Goal: Task Accomplishment & Management: Use online tool/utility

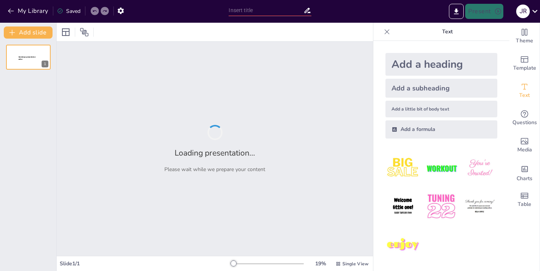
type input "Understanding the Natural Notes on Acoustic Guitar: A Practical Approach"
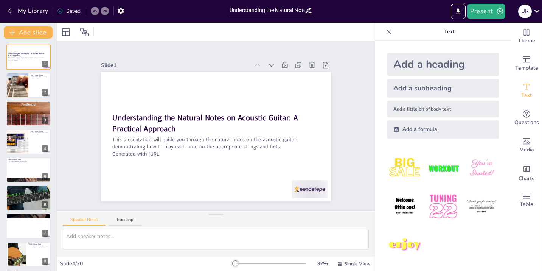
checkbox input "true"
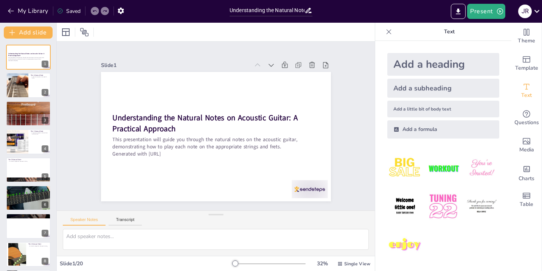
checkbox input "true"
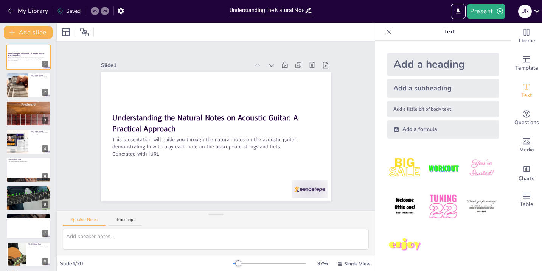
checkbox input "true"
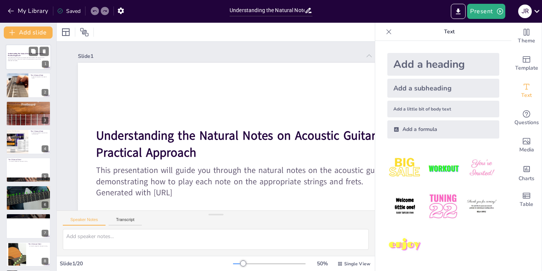
checkbox input "true"
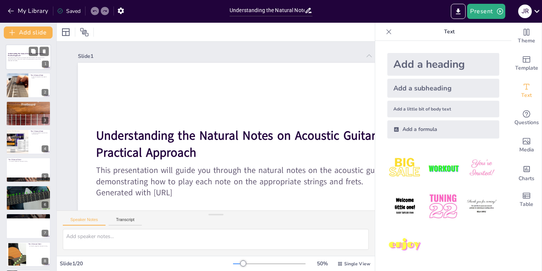
checkbox input "true"
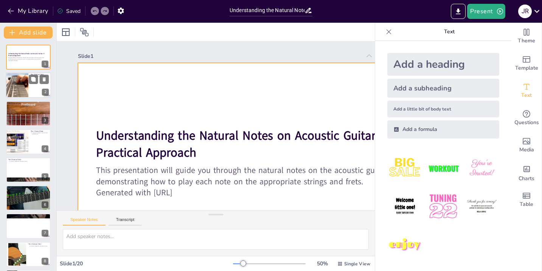
checkbox input "true"
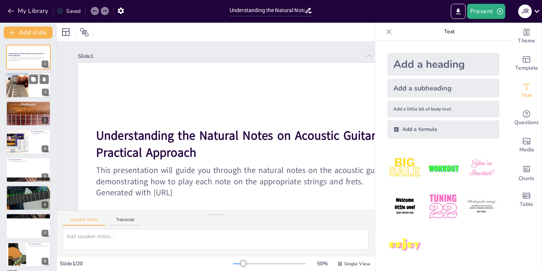
checkbox input "true"
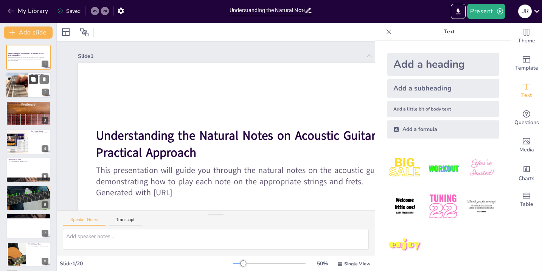
checkbox input "true"
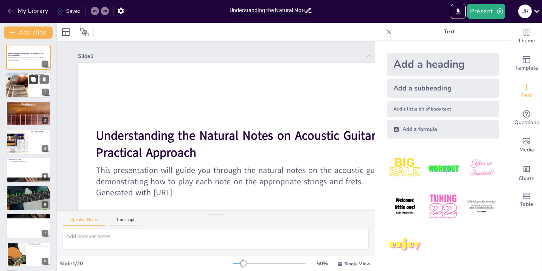
click at [37, 79] on button at bounding box center [33, 79] width 9 height 9
type textarea "The A natural note is crucial for beginners as it sets the foundation for learn…"
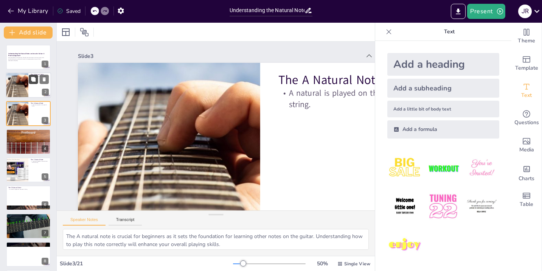
checkbox input "true"
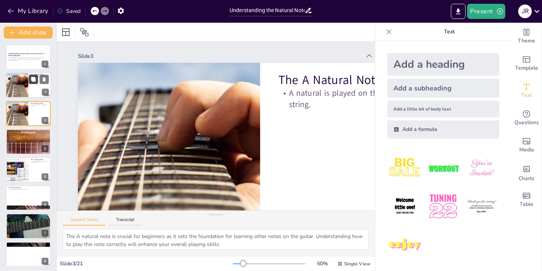
scroll to position [39, 0]
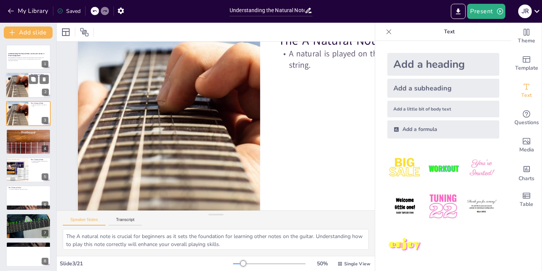
checkbox input "true"
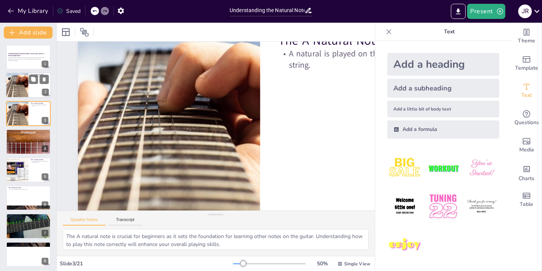
checkbox input "true"
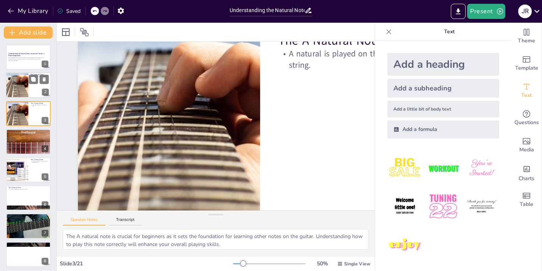
checkbox input "true"
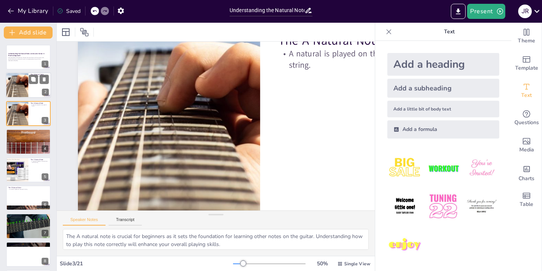
checkbox input "true"
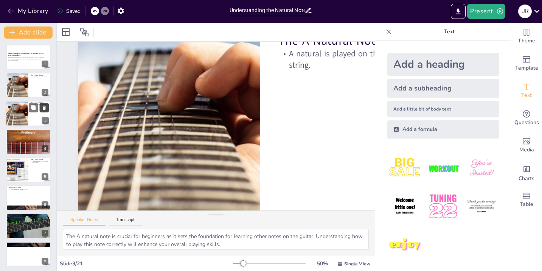
checkbox input "true"
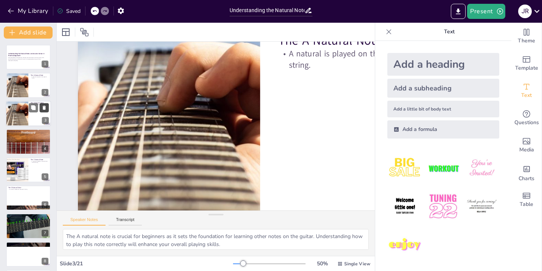
checkbox input "true"
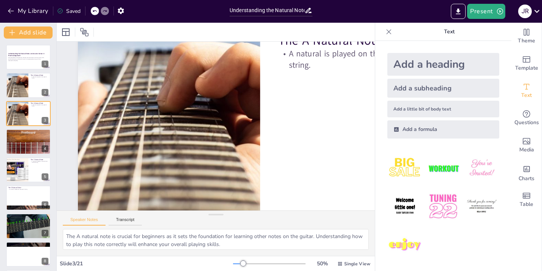
checkbox input "true"
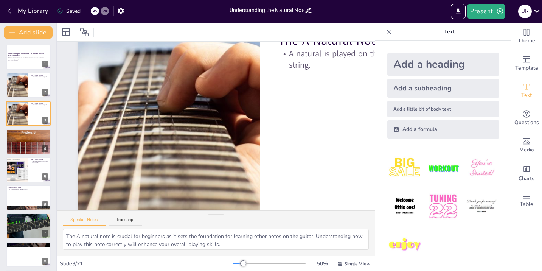
checkbox input "true"
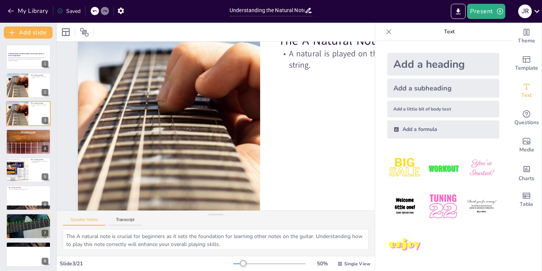
checkbox input "true"
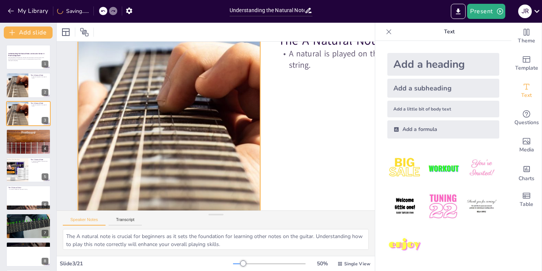
checkbox input "true"
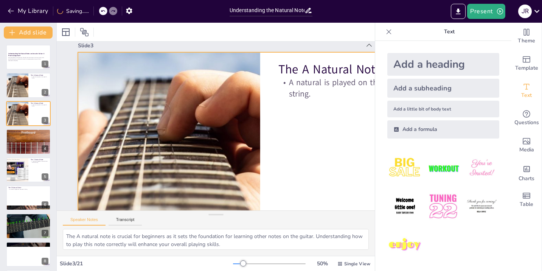
scroll to position [0, 0]
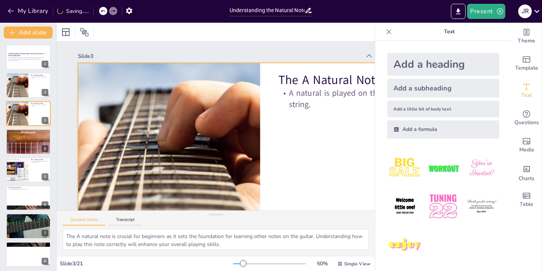
checkbox input "true"
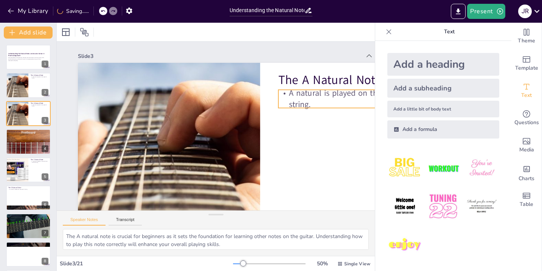
checkbox input "true"
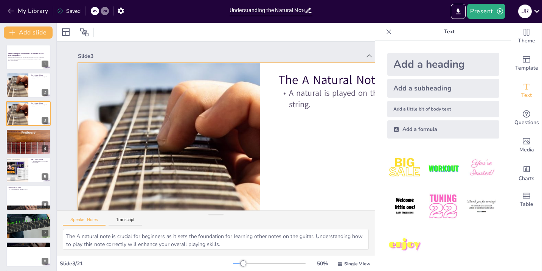
checkbox input "true"
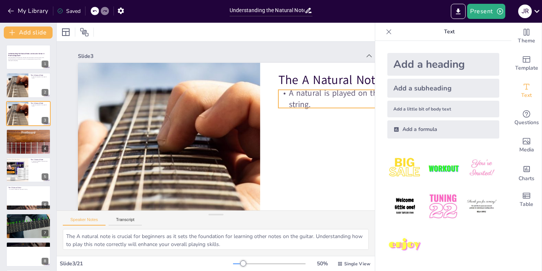
checkbox input "true"
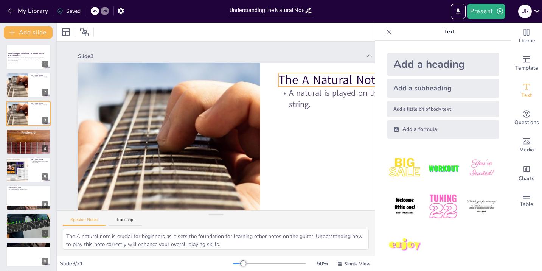
checkbox input "true"
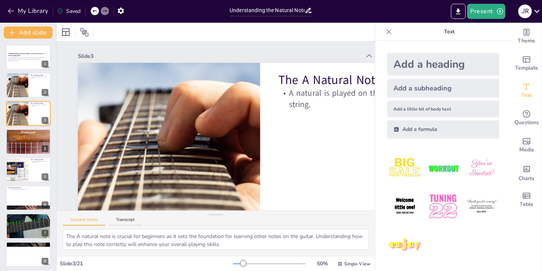
checkbox input "true"
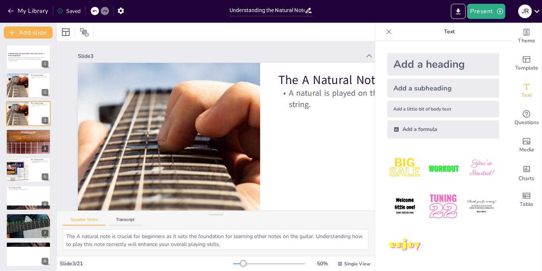
checkbox input "true"
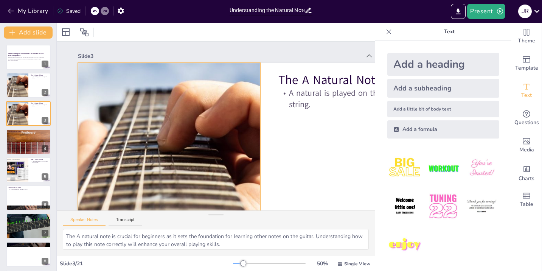
checkbox input "true"
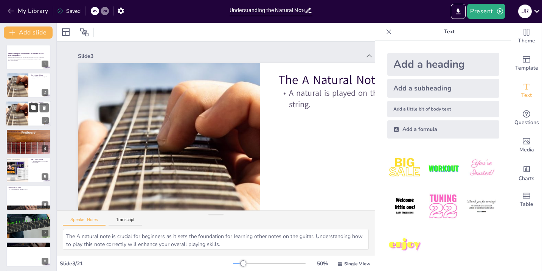
click at [36, 109] on icon at bounding box center [33, 107] width 5 height 5
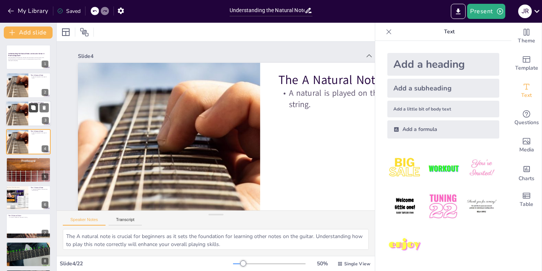
checkbox input "true"
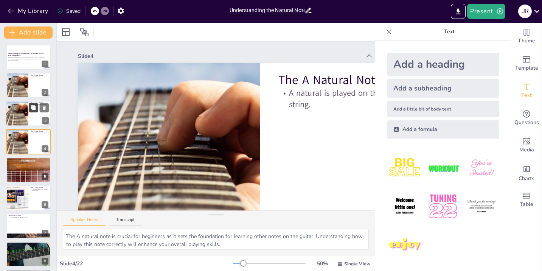
scroll to position [39, 0]
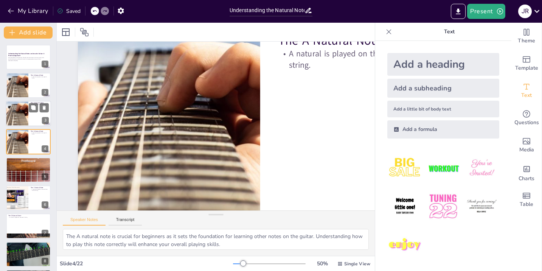
checkbox input "true"
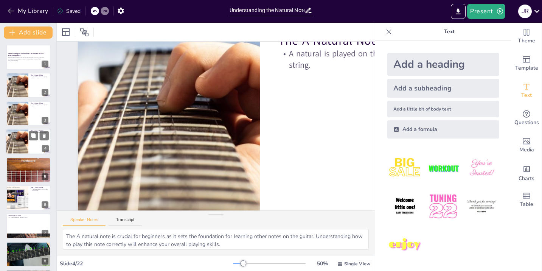
checkbox input "true"
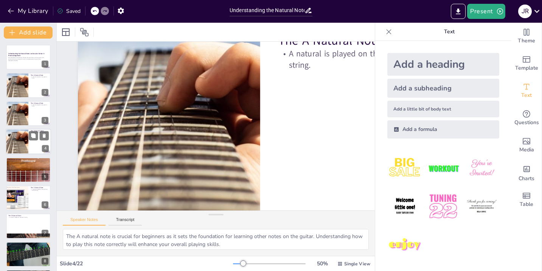
checkbox input "true"
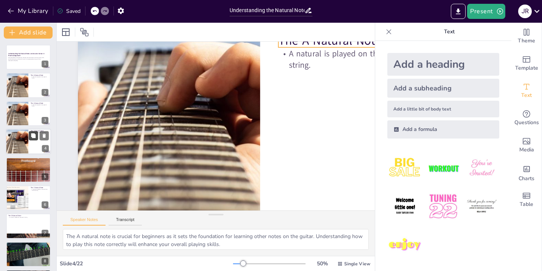
checkbox input "true"
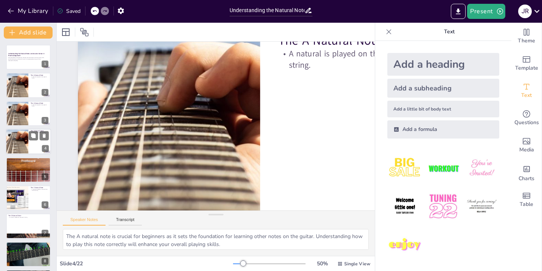
checkbox input "true"
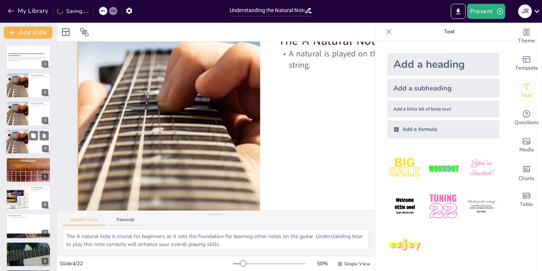
click at [33, 147] on div at bounding box center [28, 142] width 45 height 26
checkbox input "true"
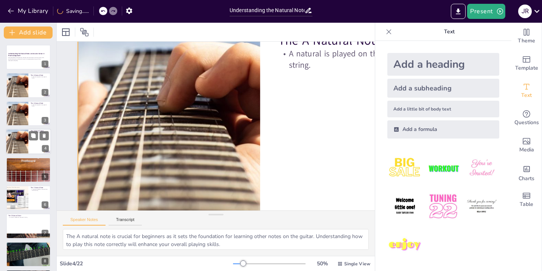
checkbox input "true"
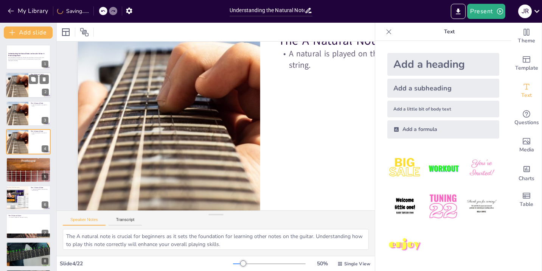
checkbox input "true"
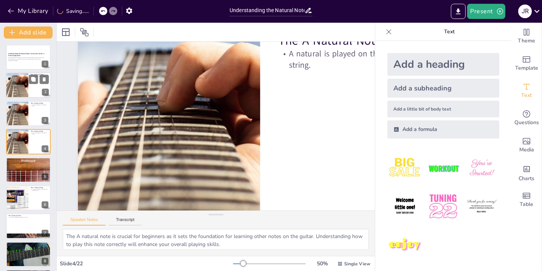
checkbox input "true"
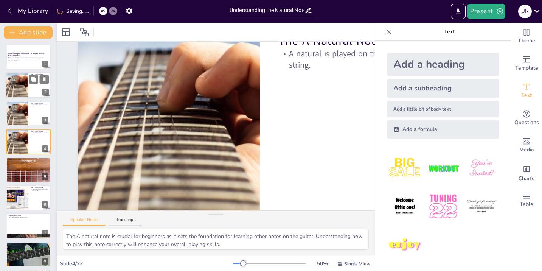
checkbox input "true"
click at [21, 82] on div at bounding box center [17, 86] width 47 height 26
checkbox input "true"
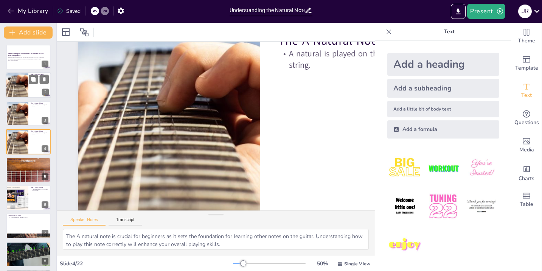
checkbox input "true"
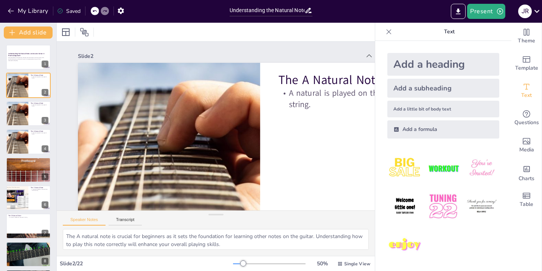
checkbox input "true"
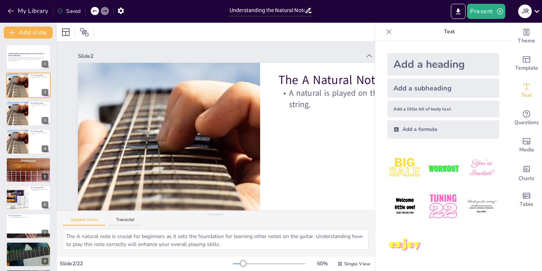
checkbox input "true"
click at [390, 30] on icon at bounding box center [389, 32] width 8 height 8
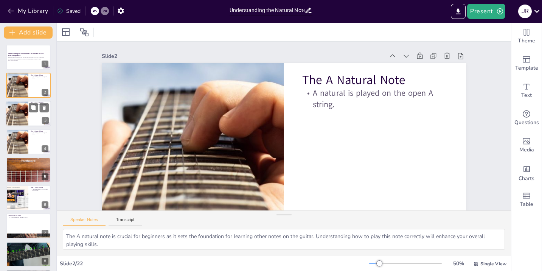
click at [17, 115] on div at bounding box center [17, 114] width 47 height 26
click at [18, 135] on div at bounding box center [17, 142] width 47 height 26
click at [17, 117] on div at bounding box center [17, 114] width 47 height 26
click at [18, 88] on div at bounding box center [17, 86] width 47 height 26
click at [20, 113] on div at bounding box center [17, 114] width 47 height 26
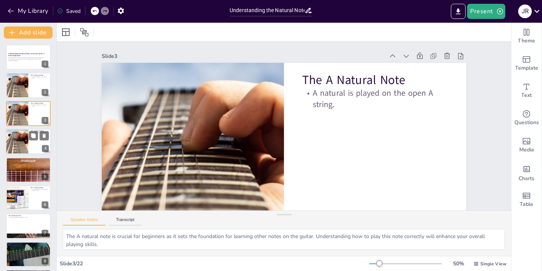
click at [21, 138] on div at bounding box center [17, 142] width 47 height 26
click at [30, 171] on div at bounding box center [28, 169] width 45 height 30
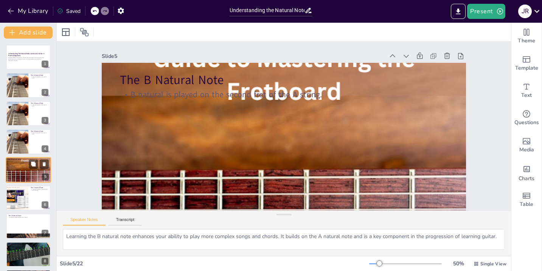
scroll to position [15, 0]
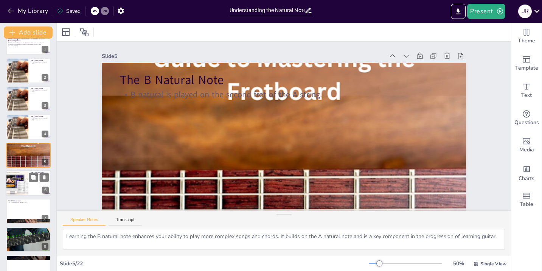
click at [29, 188] on div at bounding box center [28, 183] width 45 height 26
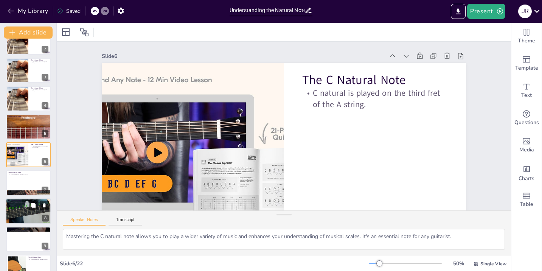
click at [23, 211] on div at bounding box center [28, 211] width 45 height 26
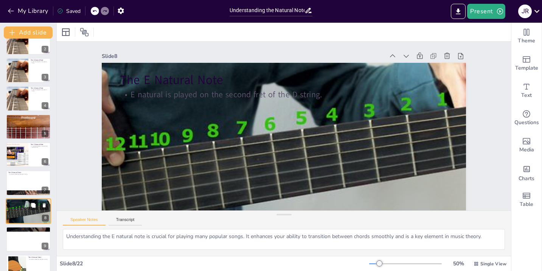
scroll to position [99, 0]
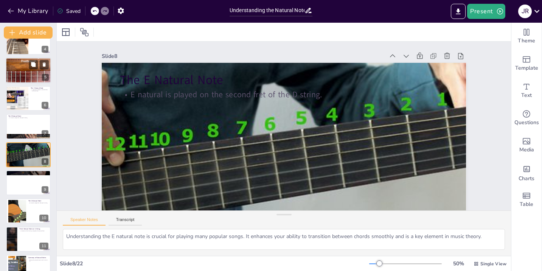
click at [20, 68] on div at bounding box center [28, 70] width 45 height 30
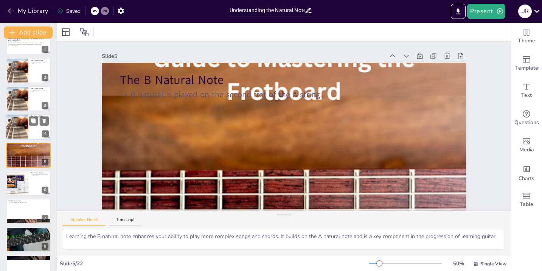
click at [24, 121] on div at bounding box center [17, 127] width 47 height 26
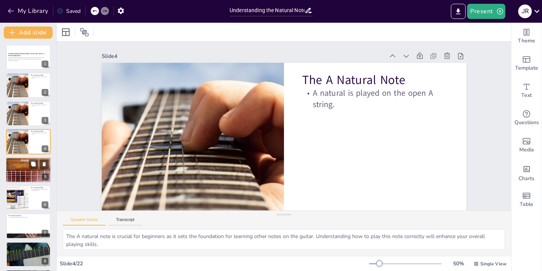
click at [26, 176] on div at bounding box center [28, 169] width 45 height 30
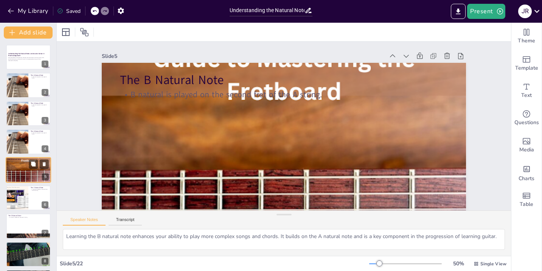
scroll to position [15, 0]
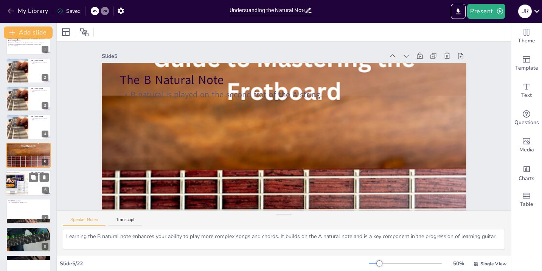
click at [25, 189] on div at bounding box center [17, 183] width 36 height 26
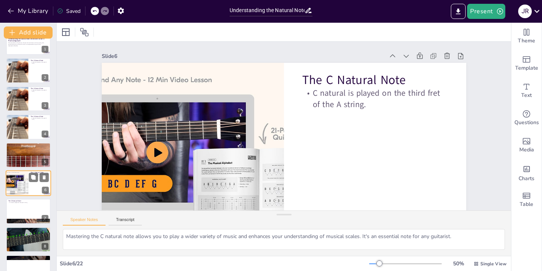
scroll to position [43, 0]
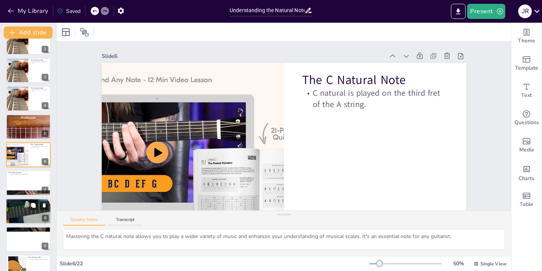
click at [23, 206] on div at bounding box center [28, 211] width 45 height 26
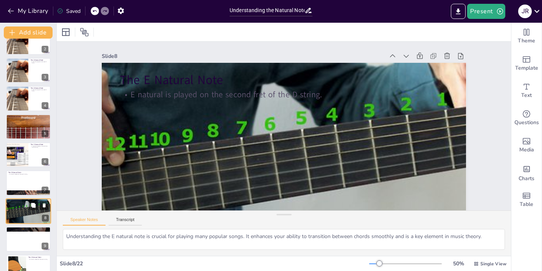
scroll to position [99, 0]
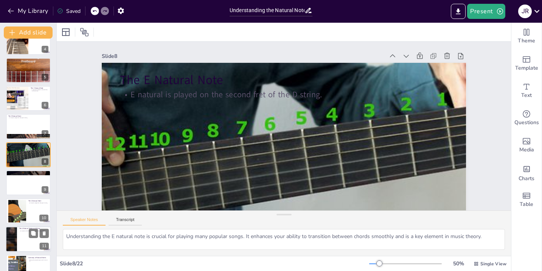
click at [22, 231] on p "A natural on the G string is played on the second fret." at bounding box center [33, 231] width 29 height 2
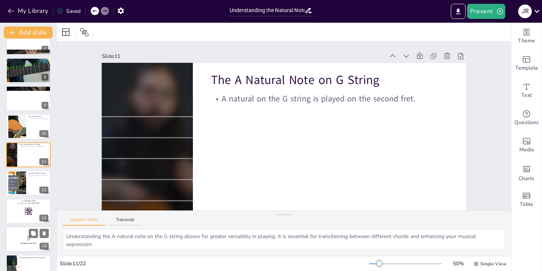
click at [20, 241] on p "5" at bounding box center [28, 238] width 41 height 8
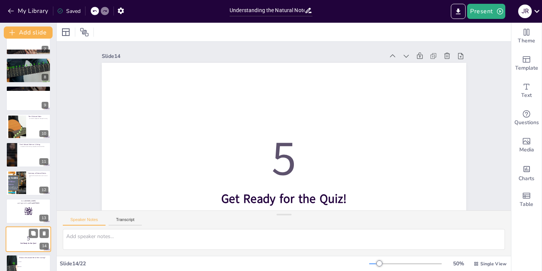
scroll to position [268, 0]
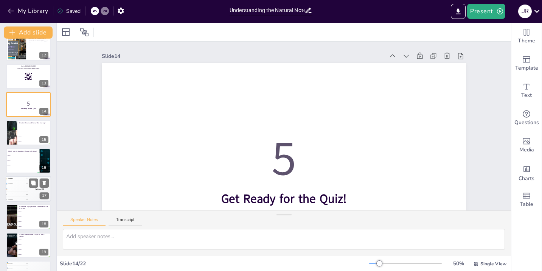
click at [23, 192] on div "4 Participant 4 200" at bounding box center [17, 193] width 23 height 5
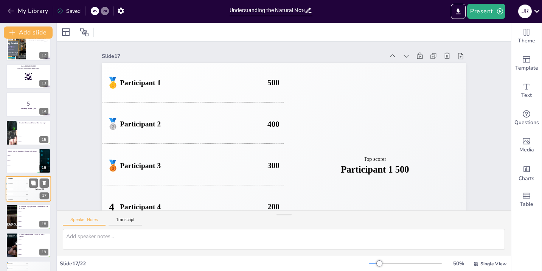
scroll to position [352, 0]
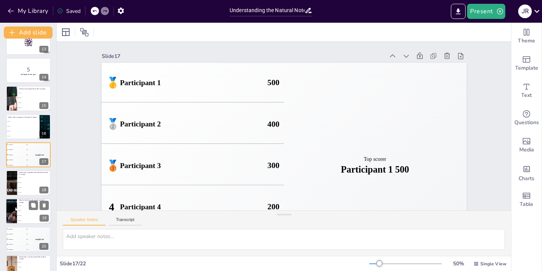
click at [25, 218] on li "D natural" at bounding box center [34, 220] width 34 height 5
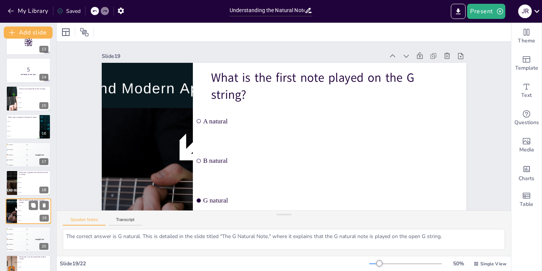
scroll to position [396, 0]
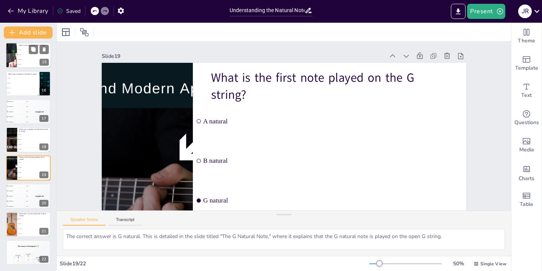
click at [22, 62] on li "D natural" at bounding box center [34, 64] width 34 height 5
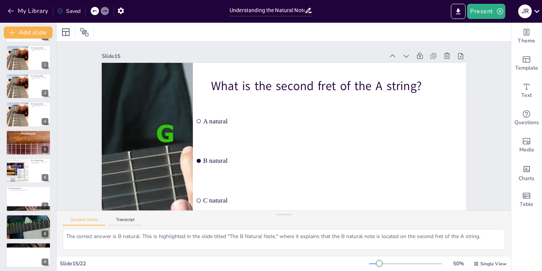
scroll to position [0, 0]
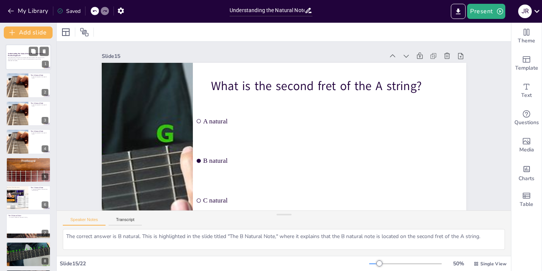
click at [23, 47] on div at bounding box center [28, 57] width 45 height 26
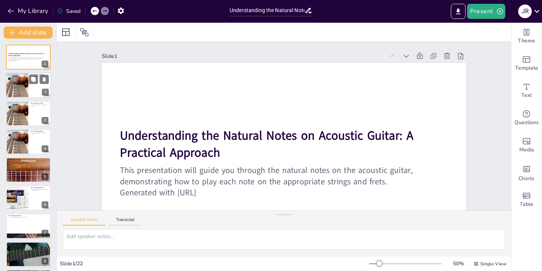
click at [19, 83] on div at bounding box center [17, 86] width 47 height 26
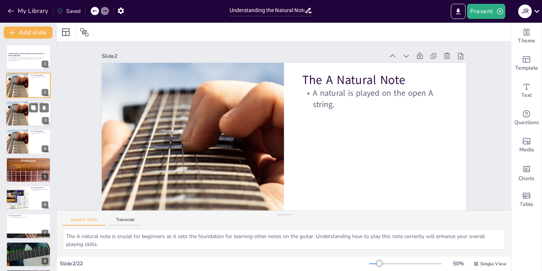
click at [18, 120] on div at bounding box center [17, 114] width 47 height 26
click at [22, 140] on div at bounding box center [17, 142] width 47 height 26
click at [19, 115] on div at bounding box center [17, 114] width 47 height 26
click at [21, 84] on div at bounding box center [17, 86] width 47 height 26
click at [21, 107] on div at bounding box center [17, 114] width 47 height 26
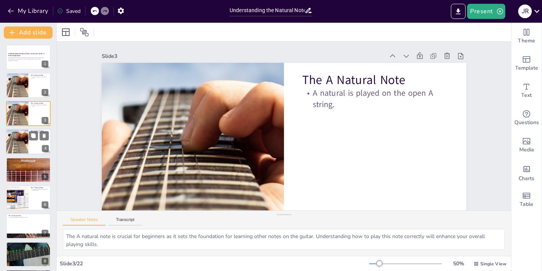
click at [20, 137] on div at bounding box center [17, 142] width 47 height 26
click at [20, 169] on div at bounding box center [28, 169] width 45 height 30
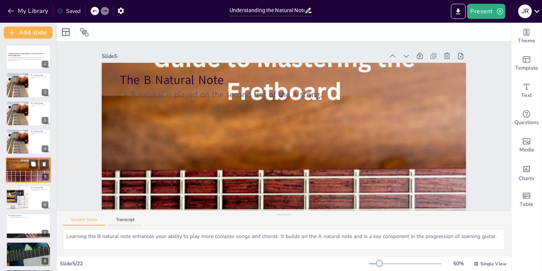
scroll to position [15, 0]
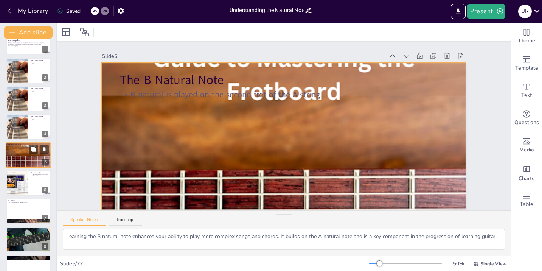
click at [23, 165] on div at bounding box center [28, 155] width 45 height 30
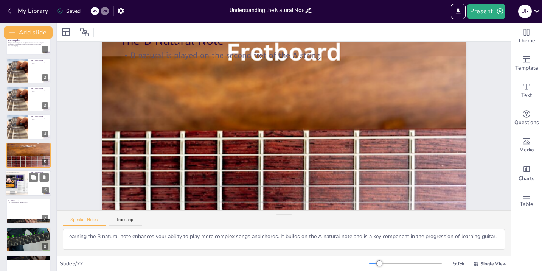
click at [25, 176] on div at bounding box center [17, 183] width 36 height 26
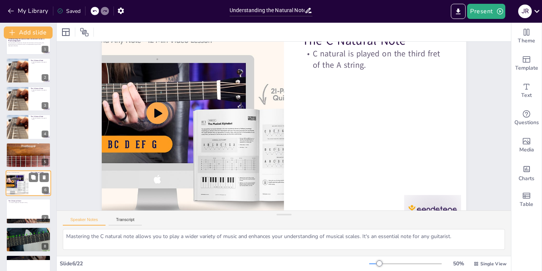
scroll to position [0, 0]
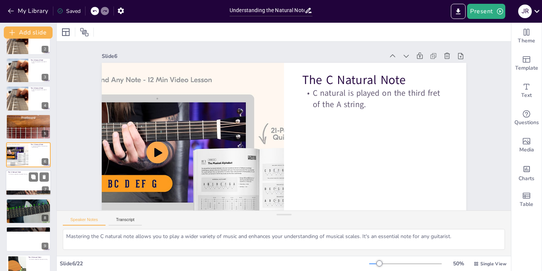
click at [22, 177] on div at bounding box center [28, 183] width 45 height 26
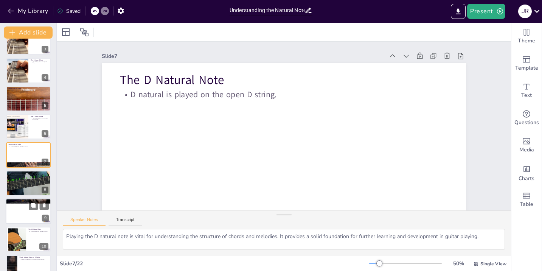
click at [23, 205] on div at bounding box center [28, 211] width 45 height 26
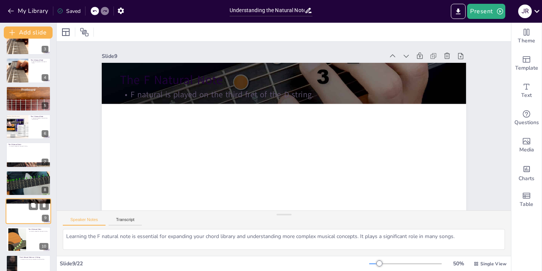
scroll to position [127, 0]
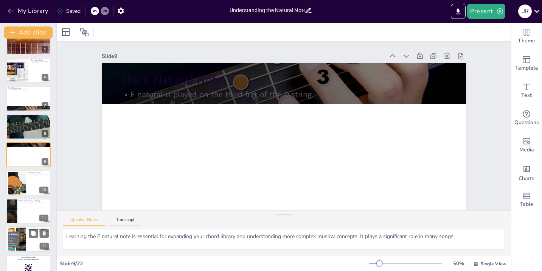
click at [22, 231] on div at bounding box center [17, 239] width 41 height 23
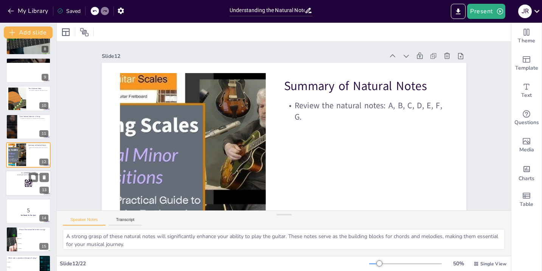
click at [25, 186] on rect at bounding box center [25, 186] width 1 height 1
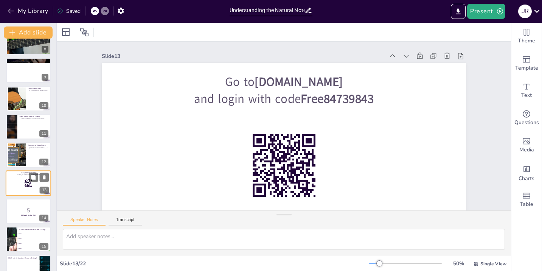
scroll to position [240, 0]
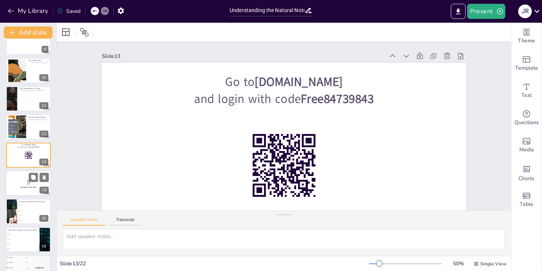
click at [28, 183] on p "5" at bounding box center [28, 182] width 41 height 8
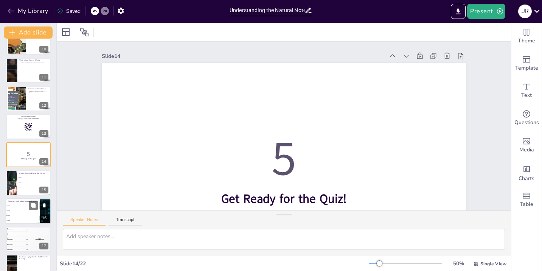
click at [25, 203] on li "A natural" at bounding box center [23, 205] width 34 height 5
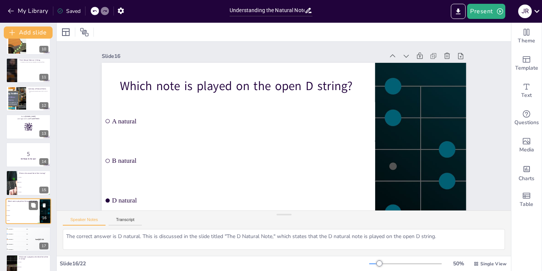
scroll to position [324, 0]
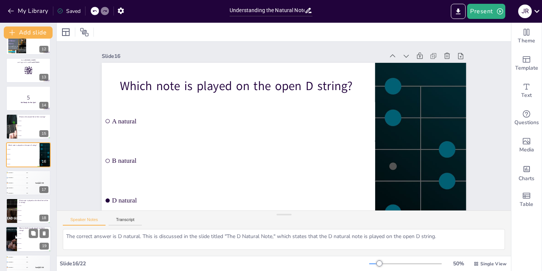
click at [22, 231] on li "A natural" at bounding box center [34, 233] width 34 height 5
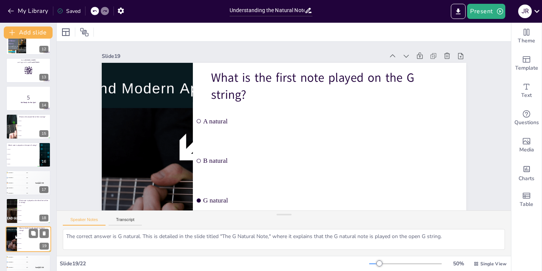
scroll to position [396, 0]
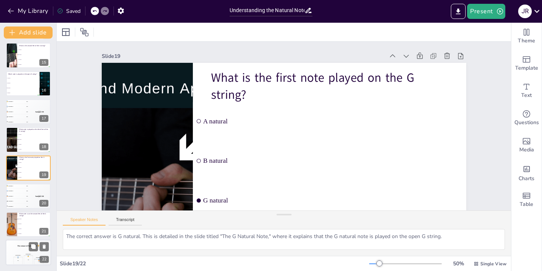
click at [19, 253] on div "Participant 2 🥈 400 Participant 1 🥇 500 Participant 3 🥉 300" at bounding box center [28, 258] width 45 height 13
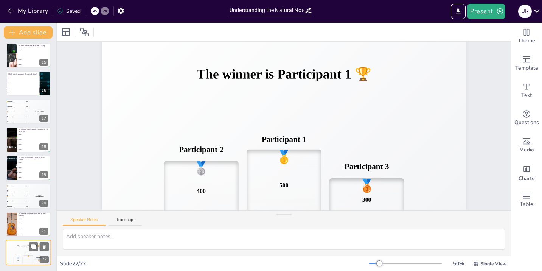
scroll to position [39, 0]
click at [19, 231] on li "C natural" at bounding box center [34, 228] width 34 height 5
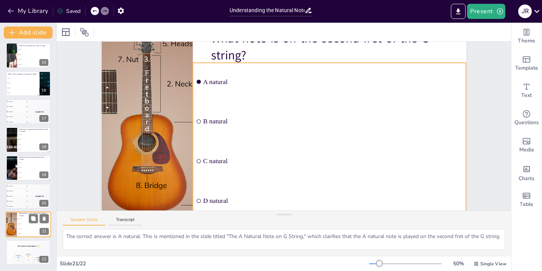
scroll to position [0, 0]
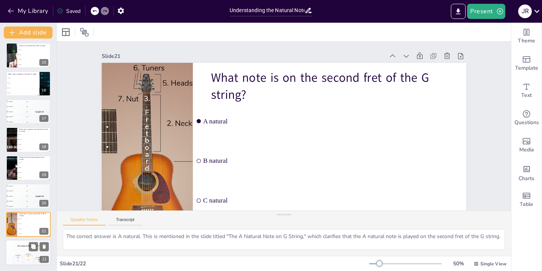
click at [19, 245] on h4 "The winner is Participant 1 🏆" at bounding box center [28, 246] width 45 height 2
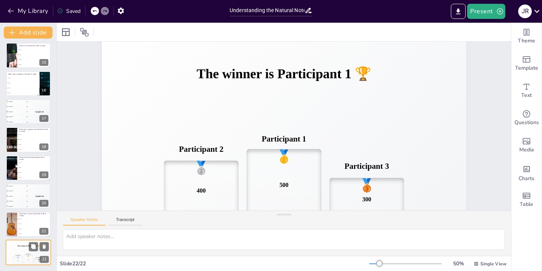
scroll to position [396, 0]
click at [22, 223] on span "B natural" at bounding box center [34, 223] width 33 height 1
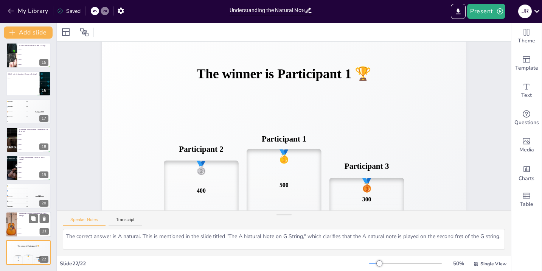
scroll to position [0, 0]
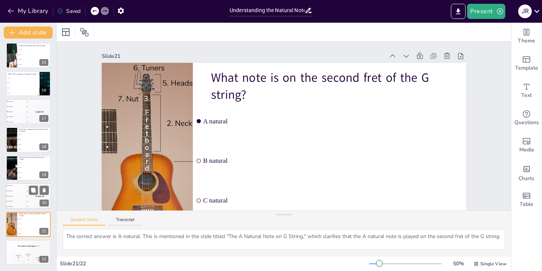
click at [23, 198] on div "🥉 Participant 3 300" at bounding box center [17, 196] width 23 height 5
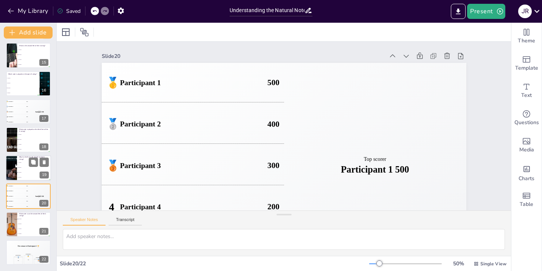
click at [22, 167] on span "B natural" at bounding box center [34, 167] width 33 height 1
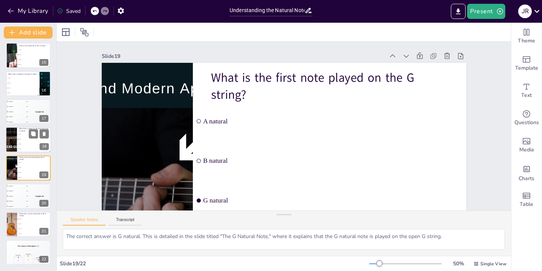
click at [24, 145] on li "G natural" at bounding box center [34, 144] width 34 height 5
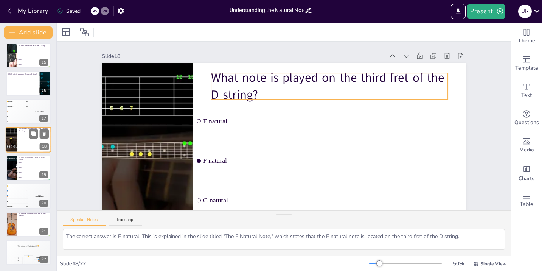
scroll to position [380, 0]
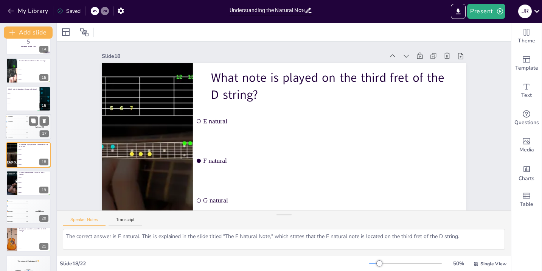
click at [21, 130] on div "4 Participant 4 200" at bounding box center [17, 131] width 23 height 5
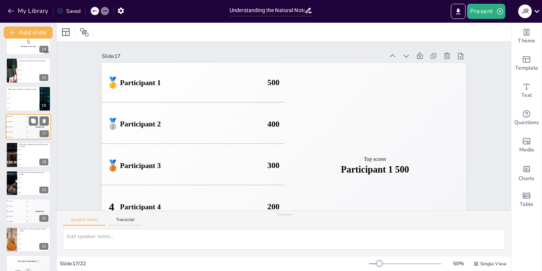
scroll to position [352, 0]
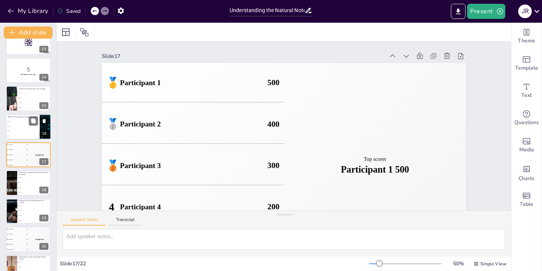
click at [17, 121] on li "A natural" at bounding box center [23, 121] width 34 height 5
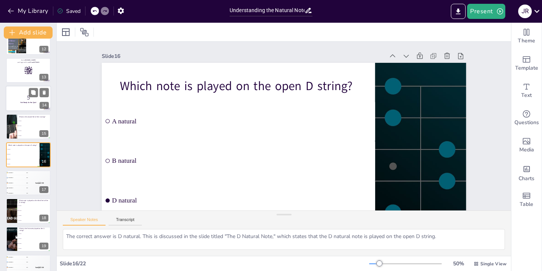
click at [20, 102] on p "Get Ready for the Quiz!" at bounding box center [28, 102] width 41 height 2
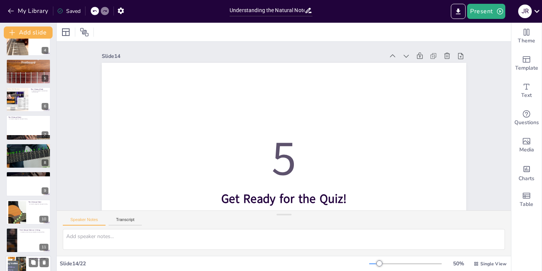
scroll to position [0, 0]
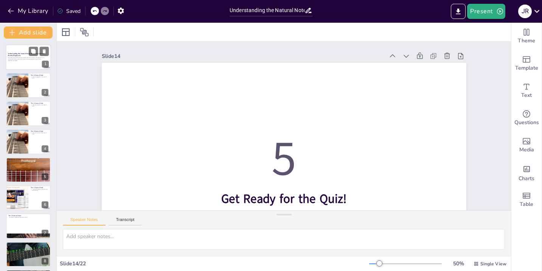
click at [20, 51] on div at bounding box center [28, 57] width 45 height 26
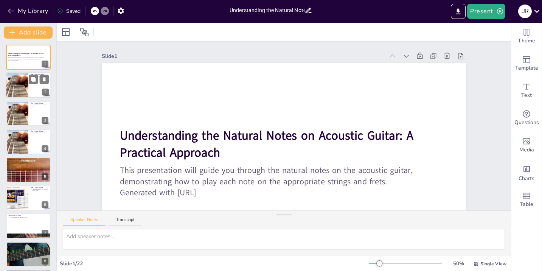
click at [16, 86] on div at bounding box center [17, 86] width 47 height 26
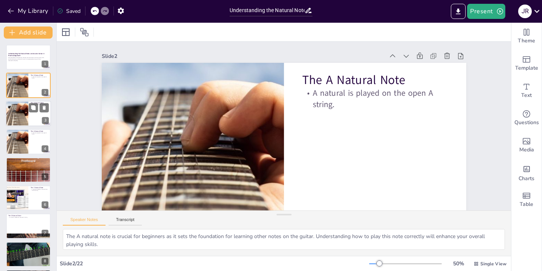
click at [30, 113] on div at bounding box center [28, 114] width 45 height 26
click at [20, 145] on div at bounding box center [17, 142] width 47 height 26
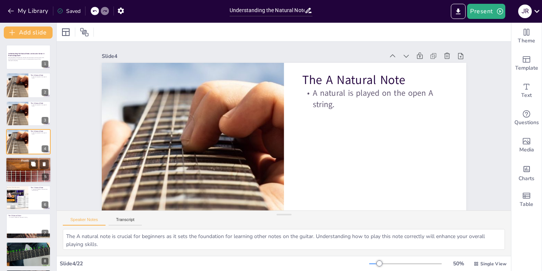
click at [13, 169] on div at bounding box center [28, 169] width 45 height 30
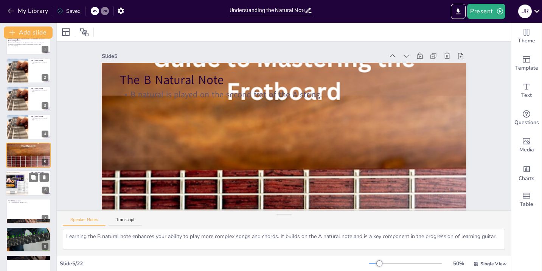
drag, startPoint x: 17, startPoint y: 172, endPoint x: 12, endPoint y: 171, distance: 5.7
click at [12, 171] on div at bounding box center [17, 183] width 36 height 26
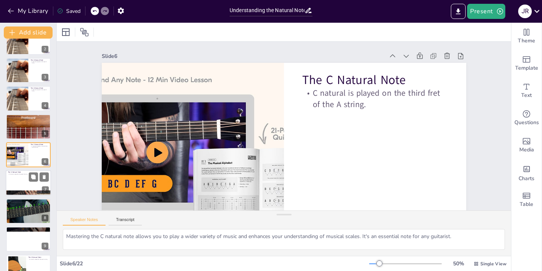
click at [18, 188] on div at bounding box center [28, 183] width 45 height 26
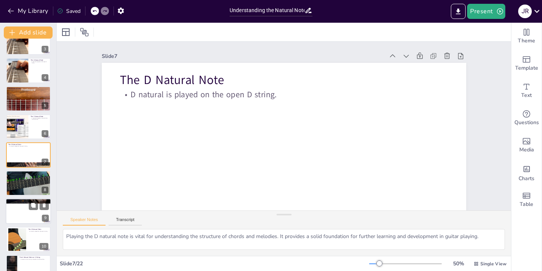
click at [17, 205] on div at bounding box center [28, 211] width 45 height 26
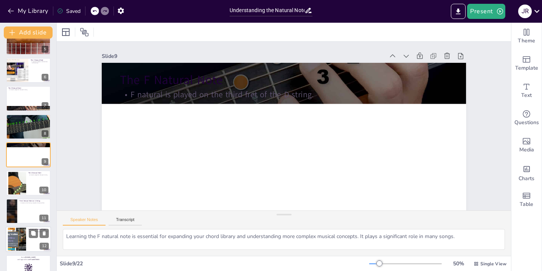
click at [20, 233] on div at bounding box center [17, 239] width 41 height 23
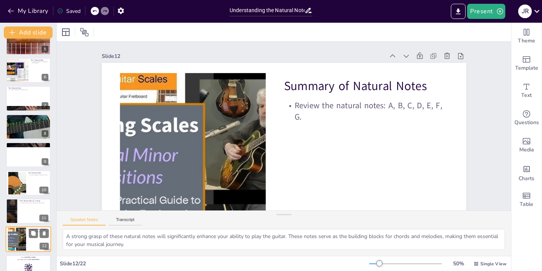
scroll to position [212, 0]
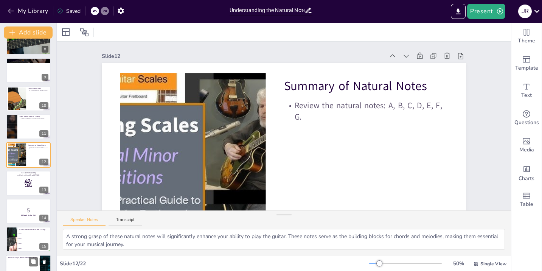
click at [20, 259] on li "A natural" at bounding box center [23, 261] width 34 height 5
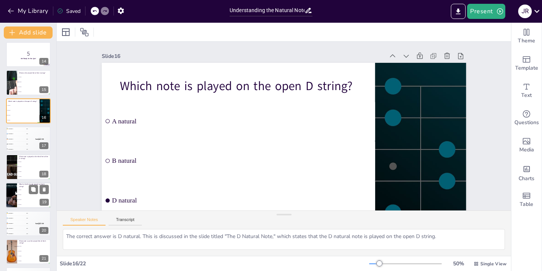
scroll to position [370, 0]
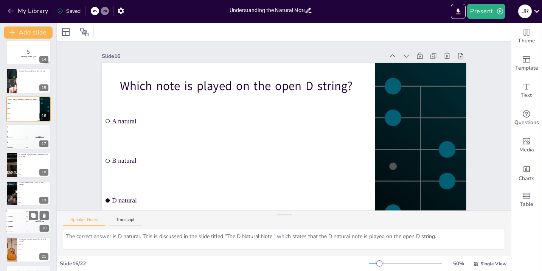
click at [21, 224] on div "4 Participant 4 200" at bounding box center [17, 226] width 23 height 5
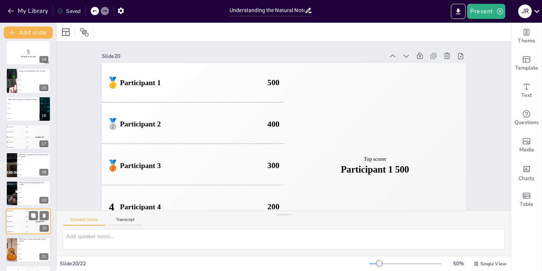
scroll to position [396, 0]
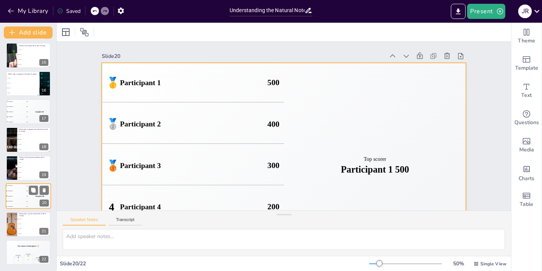
click at [23, 199] on div "4 Participant 4 200" at bounding box center [17, 201] width 23 height 5
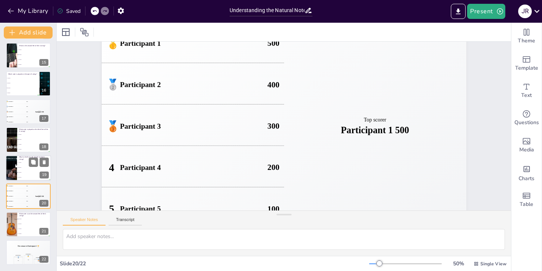
click at [20, 173] on li "G natural" at bounding box center [34, 172] width 34 height 5
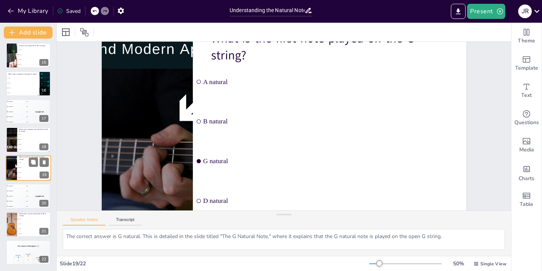
scroll to position [0, 0]
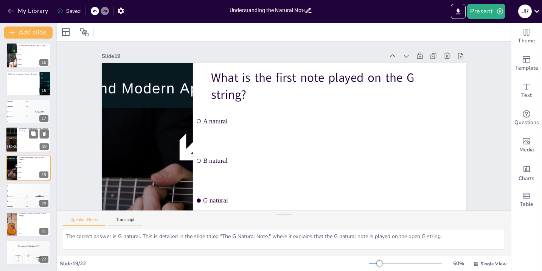
click at [21, 145] on li "G natural" at bounding box center [34, 144] width 34 height 5
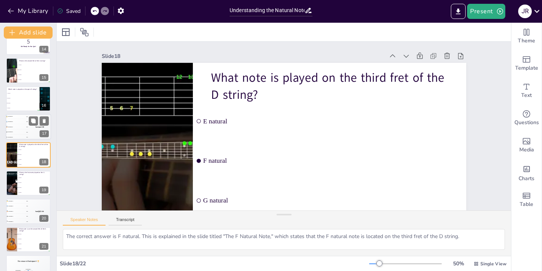
click at [18, 129] on div "4 Participant 4 200" at bounding box center [17, 131] width 23 height 5
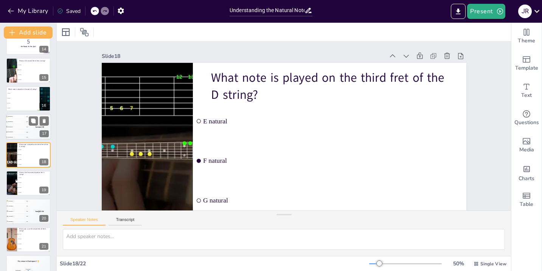
scroll to position [352, 0]
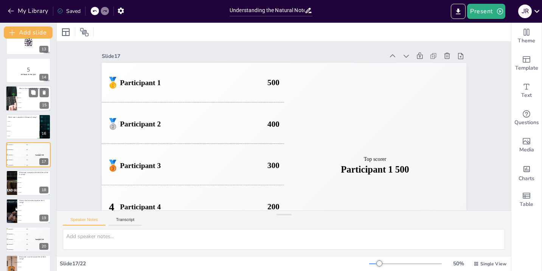
click at [20, 102] on span "C natural" at bounding box center [34, 102] width 33 height 1
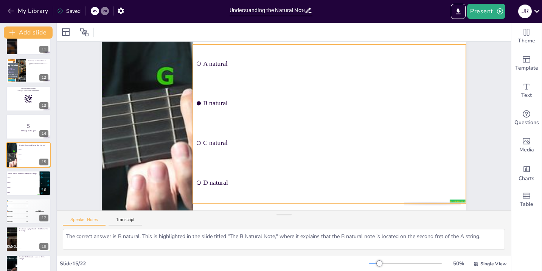
scroll to position [0, 0]
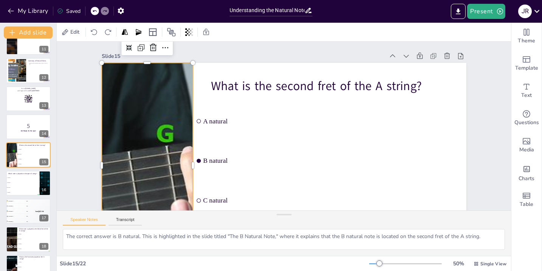
click at [168, 86] on div at bounding box center [172, 38] width 380 height 415
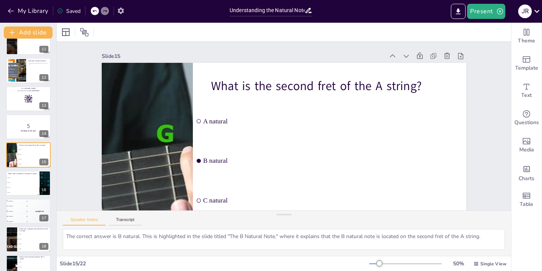
click at [122, 10] on icon "button" at bounding box center [121, 11] width 6 height 6
click at [340, 230] on textarea "The correct answer is B natural. This is highlighted in the slide titled "The B…" at bounding box center [284, 239] width 442 height 21
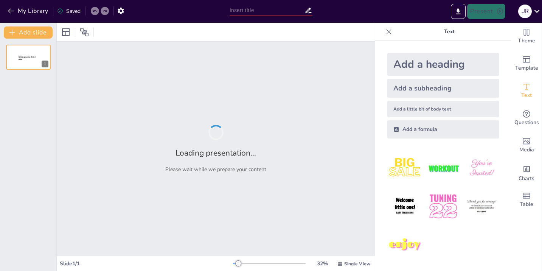
type input "Understanding the Natural Notes on Acoustic Guitar: A Practical Approach"
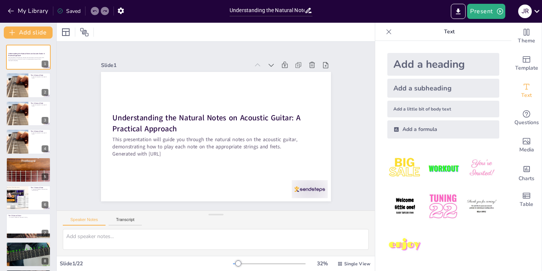
checkbox input "true"
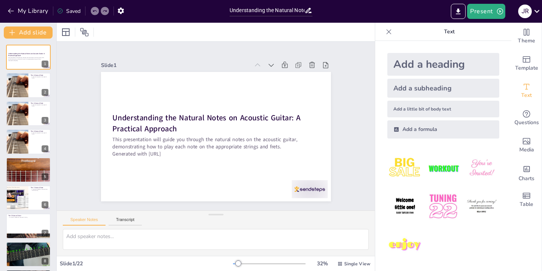
checkbox input "true"
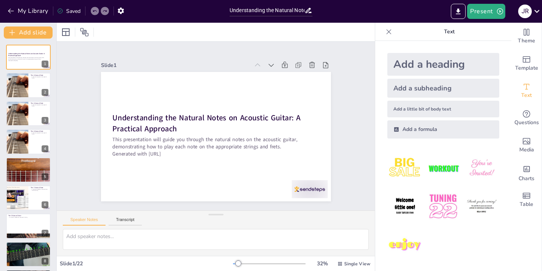
checkbox input "true"
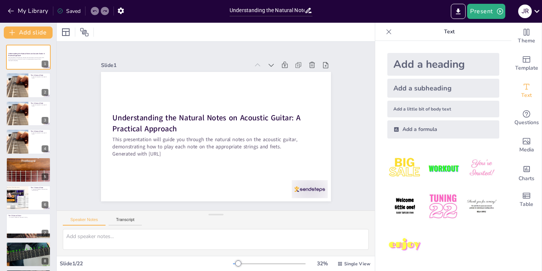
checkbox input "true"
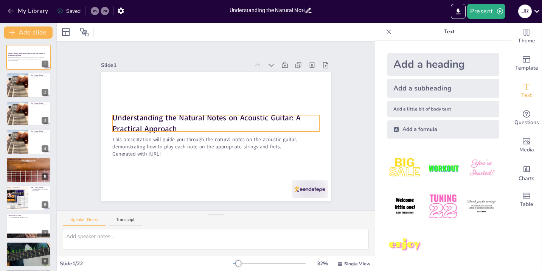
checkbox input "true"
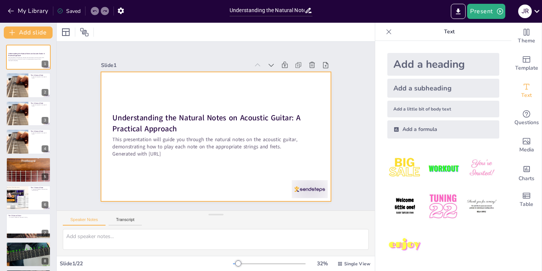
checkbox input "true"
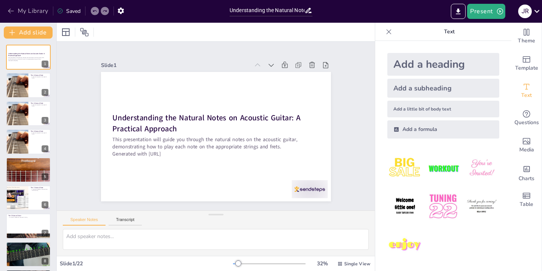
click at [42, 11] on button "My Library" at bounding box center [29, 11] width 46 height 12
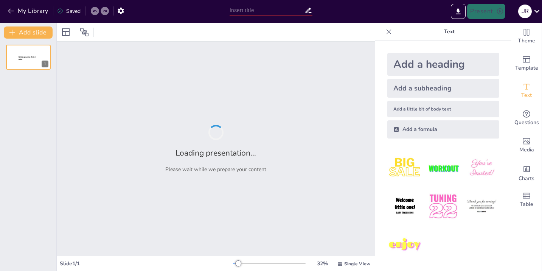
type input "Understanding the Natural Notes on Acoustic Guitar: A Practical Approach"
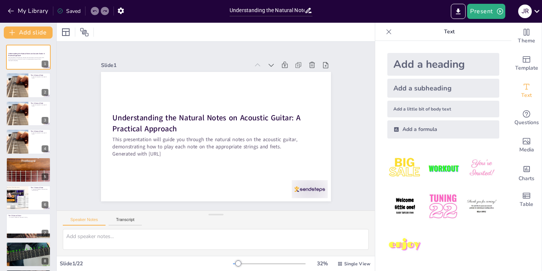
checkbox input "true"
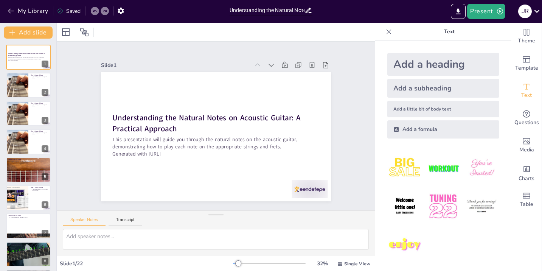
checkbox input "true"
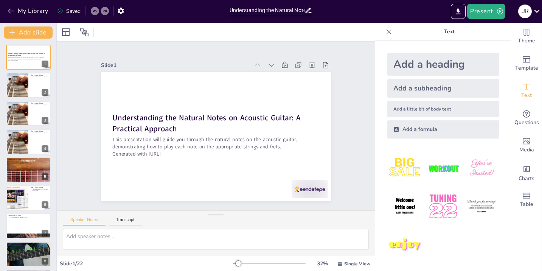
checkbox input "true"
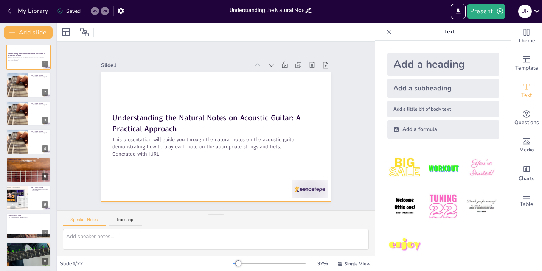
checkbox input "true"
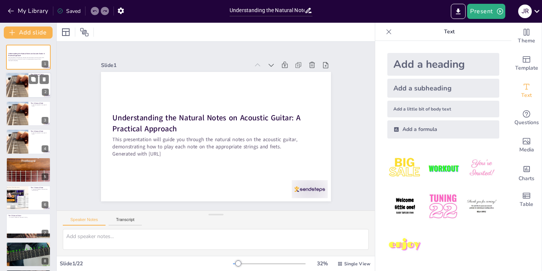
checkbox input "true"
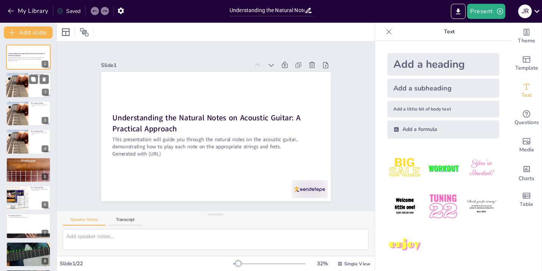
checkbox input "true"
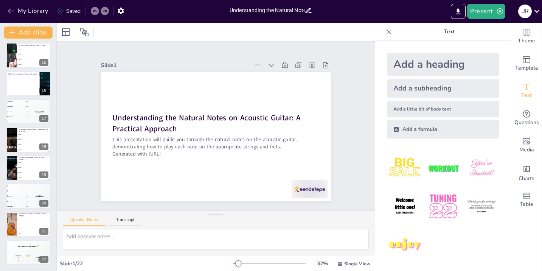
checkbox input "true"
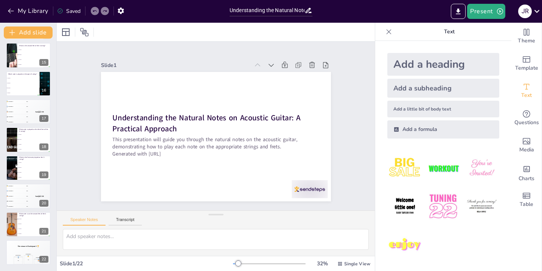
scroll to position [228, 0]
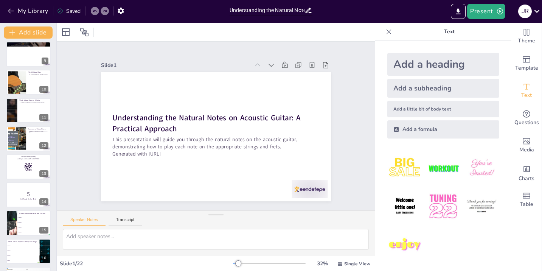
checkbox input "true"
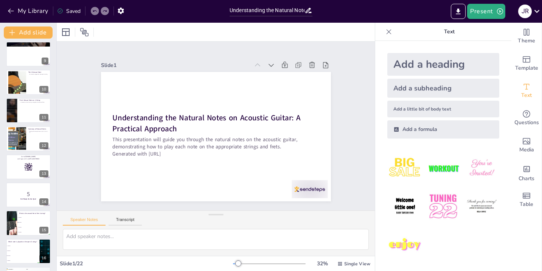
checkbox input "true"
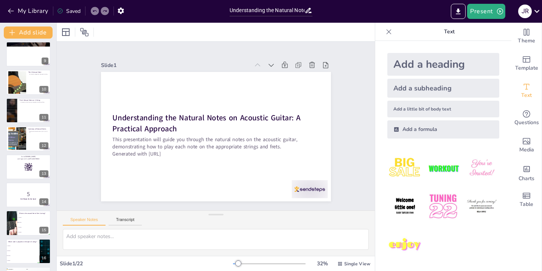
scroll to position [0, 0]
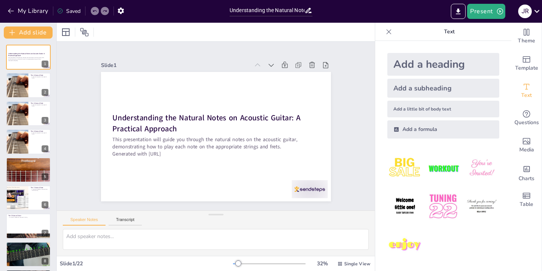
checkbox input "true"
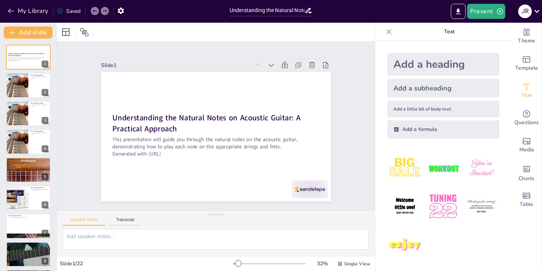
checkbox input "true"
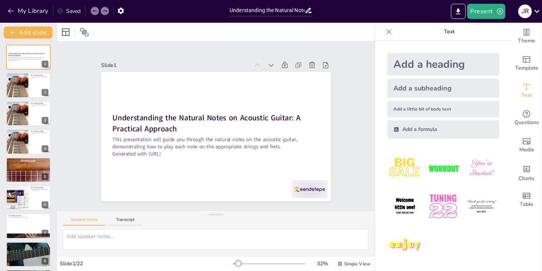
checkbox input "true"
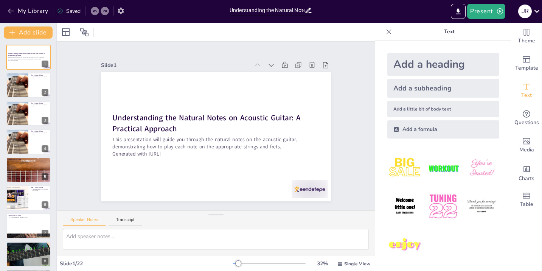
click at [123, 14] on button "button" at bounding box center [121, 11] width 14 height 14
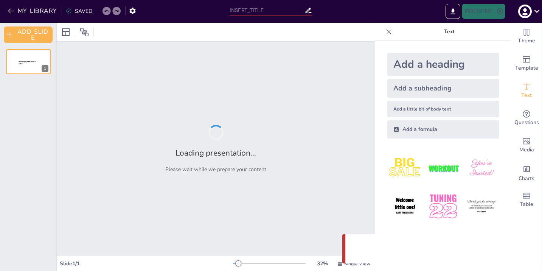
type input "Understanding the Natural Notes on Acoustic Guitar: A Practical Approach"
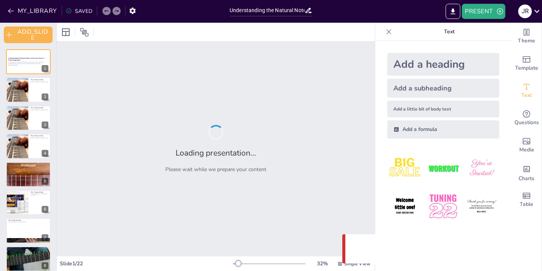
checkbox input "true"
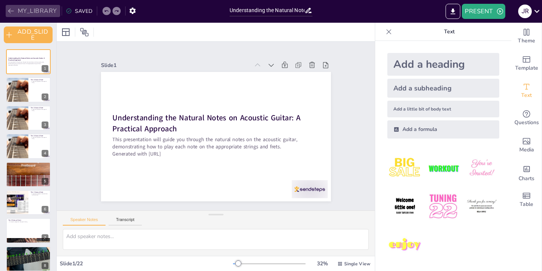
click at [34, 12] on button "MY_LIBRARY" at bounding box center [33, 11] width 54 height 12
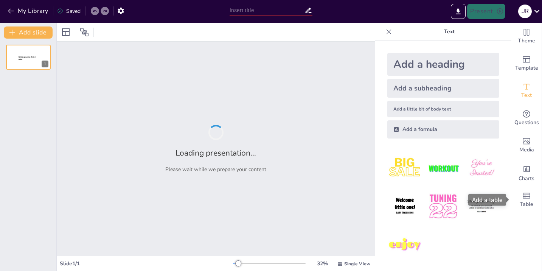
type input "Understanding the Natural Notes on Acoustic Guitar: A Practical Approach"
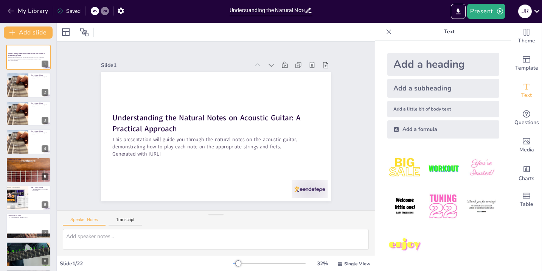
checkbox input "true"
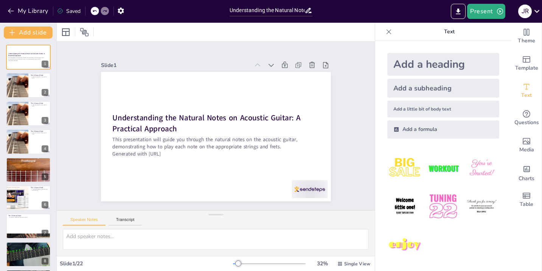
checkbox input "true"
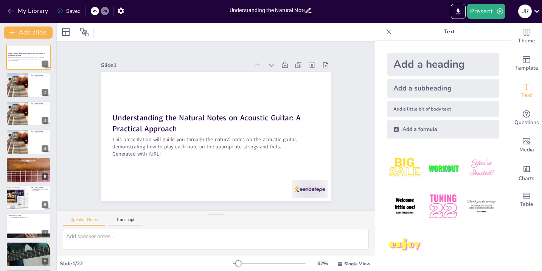
checkbox input "true"
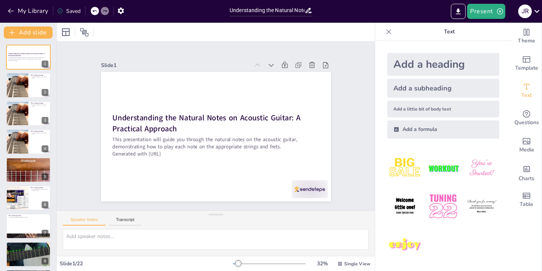
checkbox input "true"
